Goal: Information Seeking & Learning: Learn about a topic

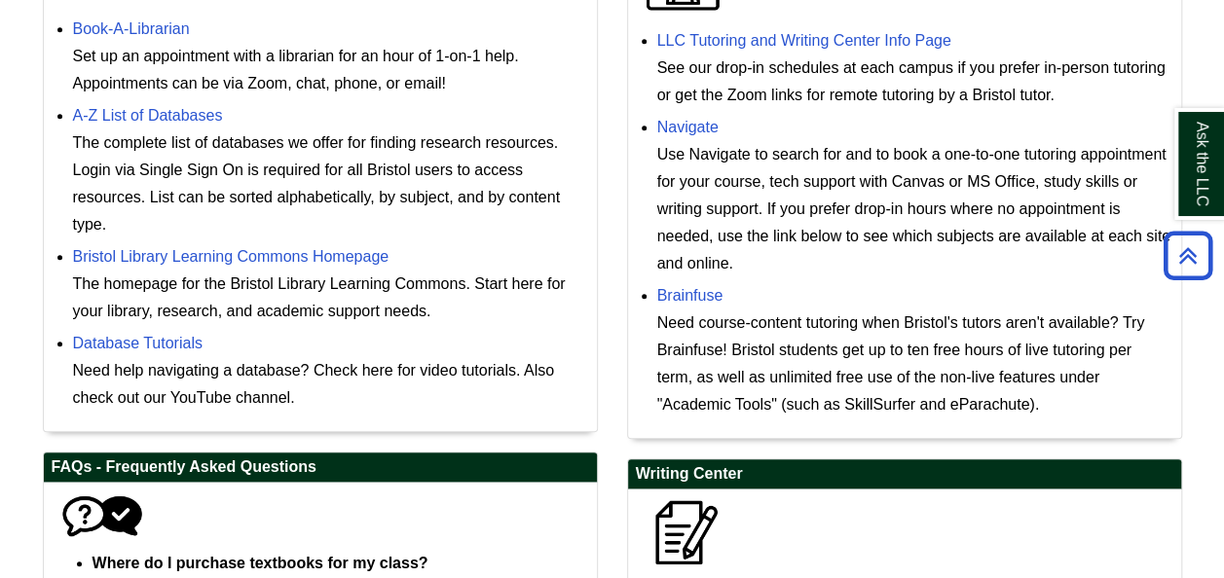
scroll to position [682, 0]
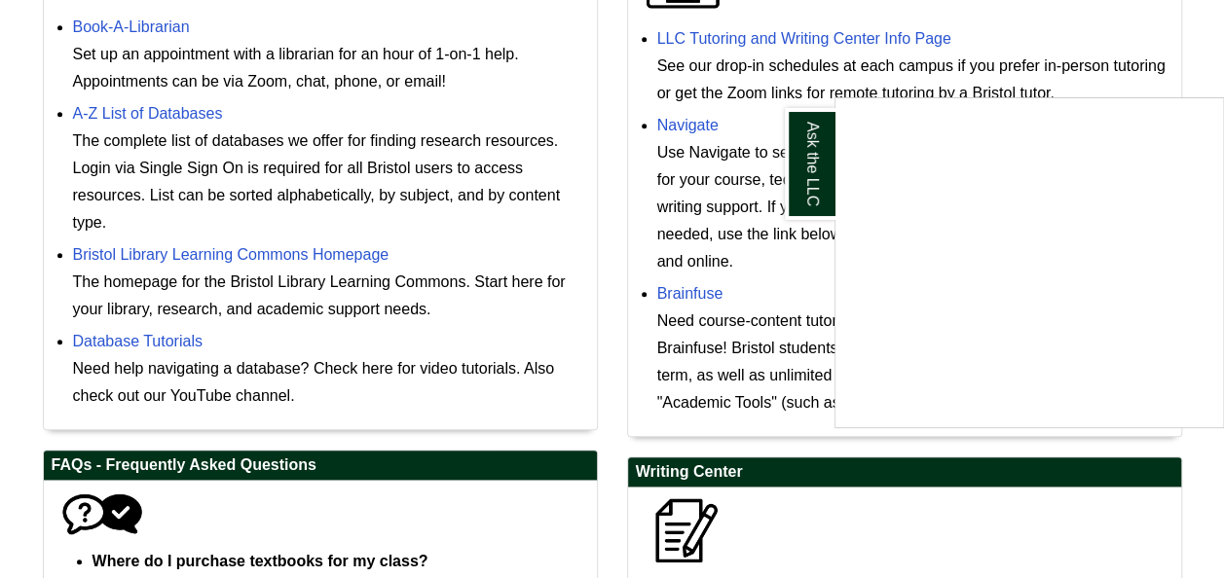
click at [747, 35] on div "Ask the LLC" at bounding box center [612, 289] width 1224 height 578
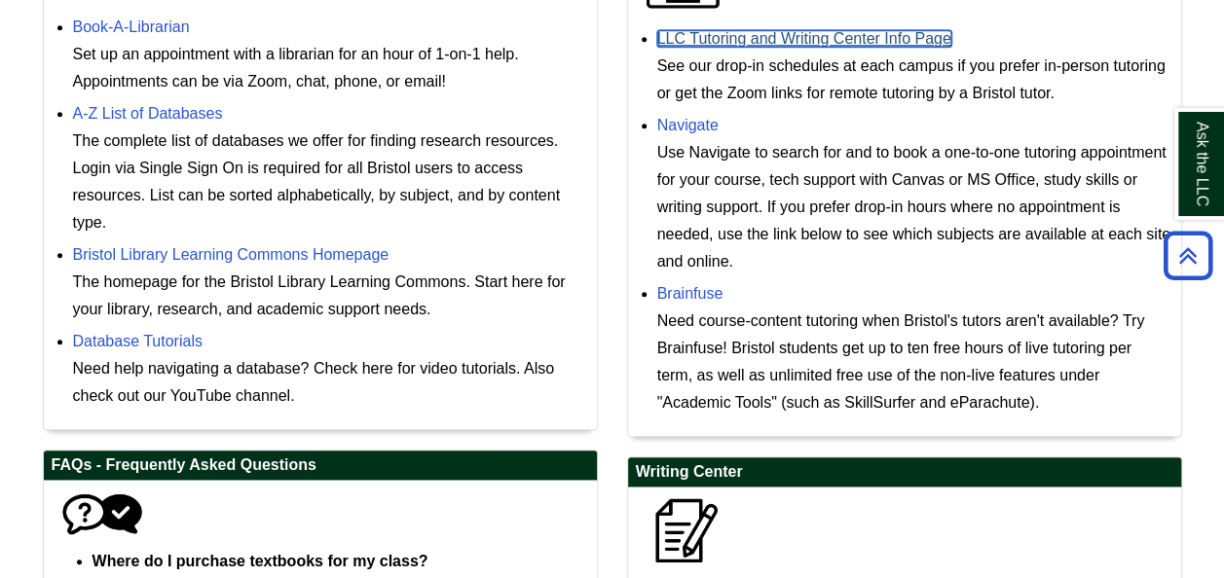
click at [747, 35] on link "LLC Tutoring and Writing Center Info Page" at bounding box center [804, 38] width 294 height 17
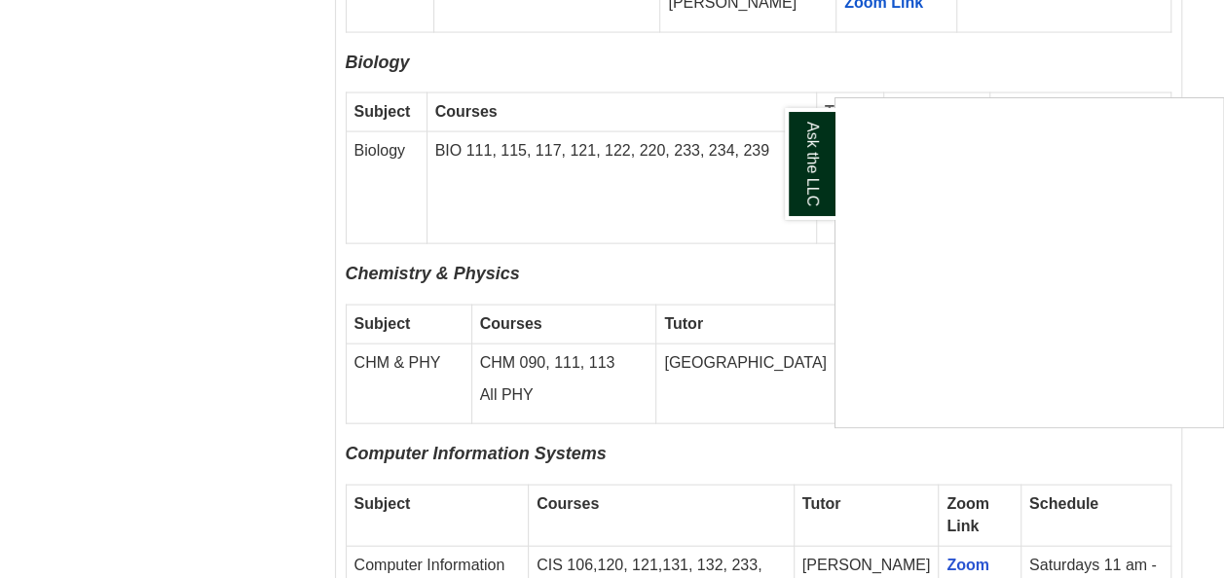
scroll to position [2045, 0]
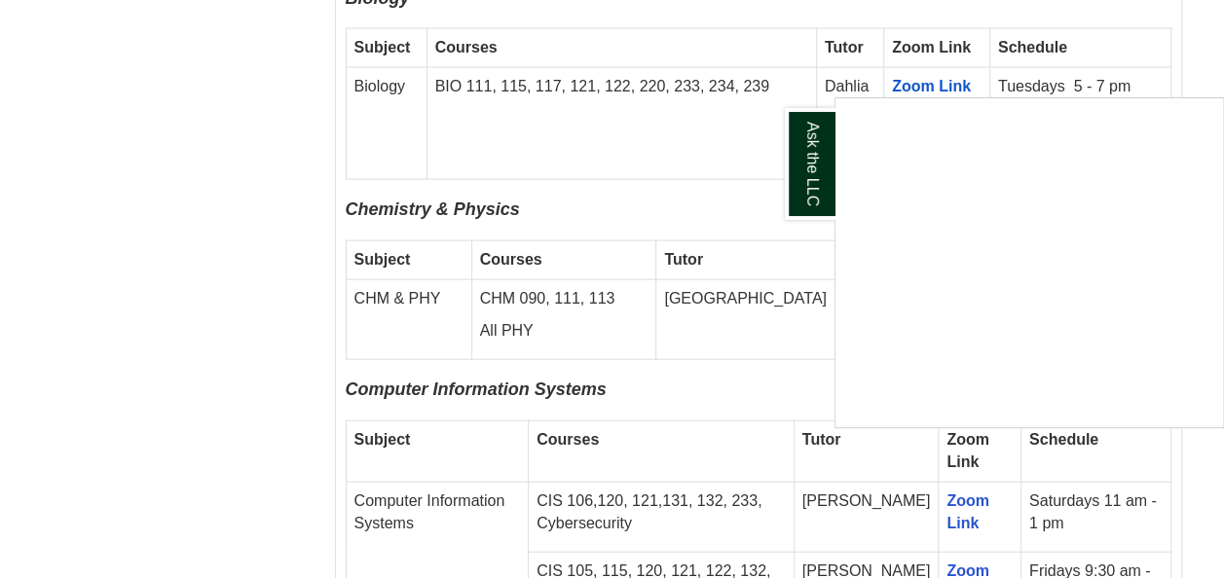
click at [715, 315] on div "Ask the LLC" at bounding box center [612, 289] width 1224 height 578
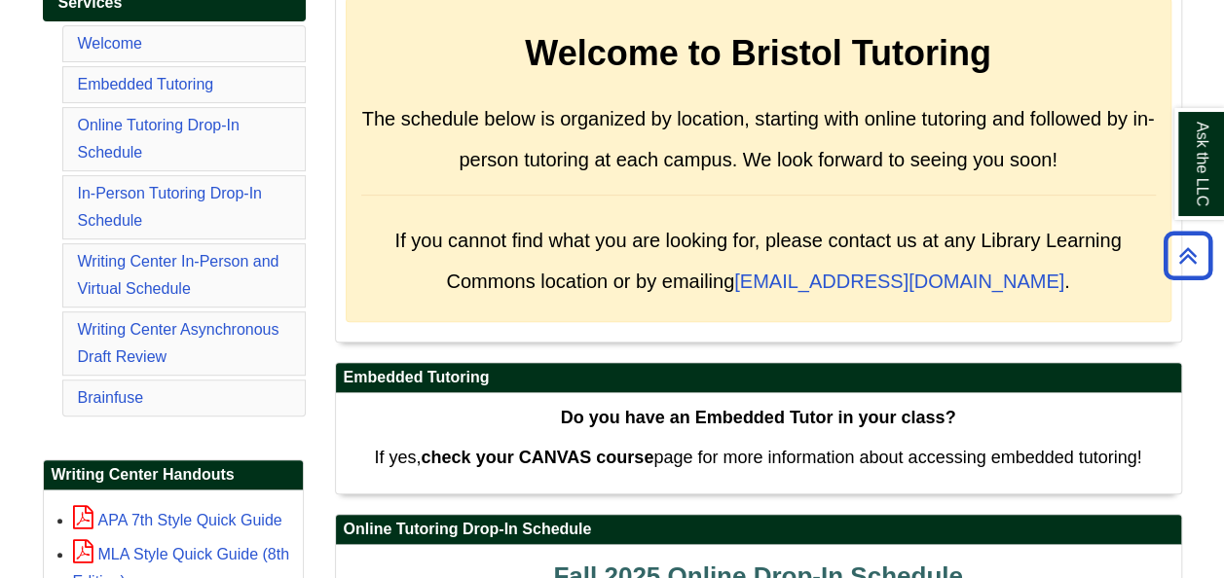
scroll to position [97, 0]
